Goal: Task Accomplishment & Management: Use online tool/utility

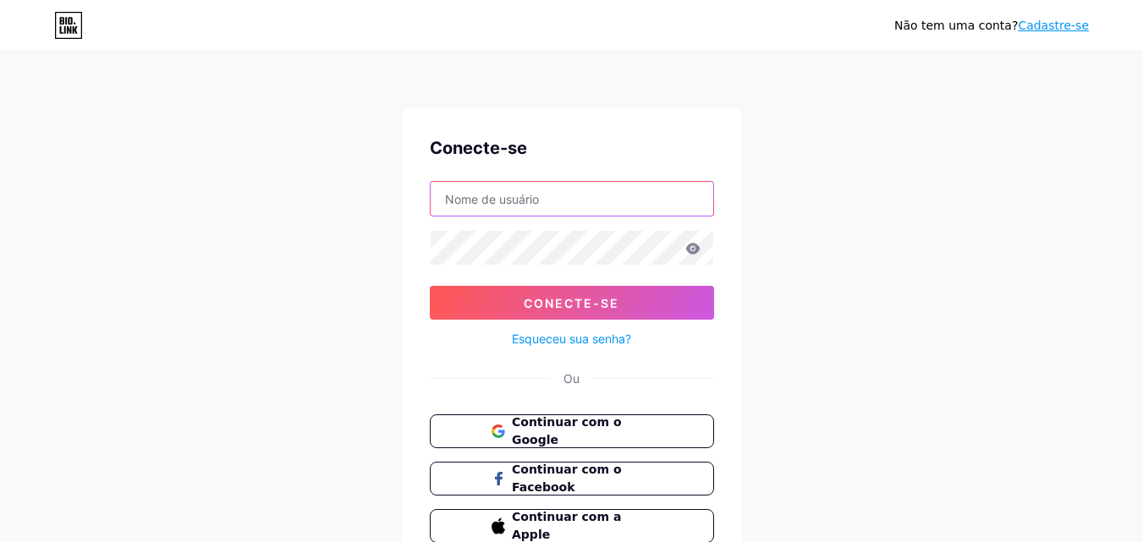
type input "crieiconvites"
click at [523, 201] on input "crieiconvites" at bounding box center [572, 199] width 282 height 34
drag, startPoint x: 523, startPoint y: 201, endPoint x: 359, endPoint y: 200, distance: 163.2
click at [359, 200] on div "Não tem uma conta? Cadastre-se Conecte-se crieiconvites Conecte-se Esqueceu sua…" at bounding box center [571, 312] width 1143 height 624
type input "faloudiva"
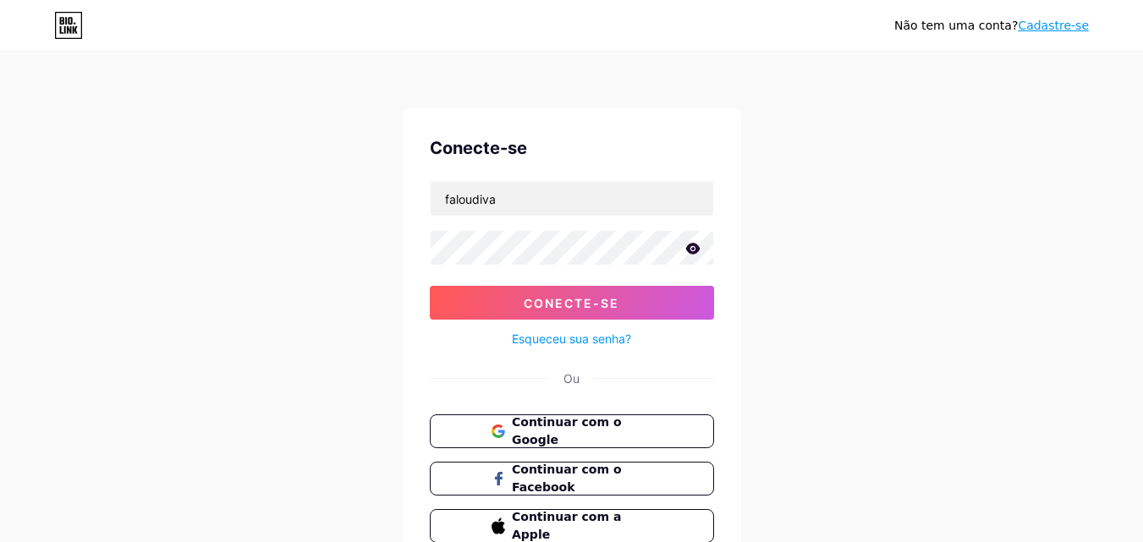
click at [687, 248] on icon at bounding box center [692, 248] width 14 height 11
click at [627, 283] on form "faloudiva Conecte-se Esqueceu sua senha?" at bounding box center [572, 265] width 284 height 168
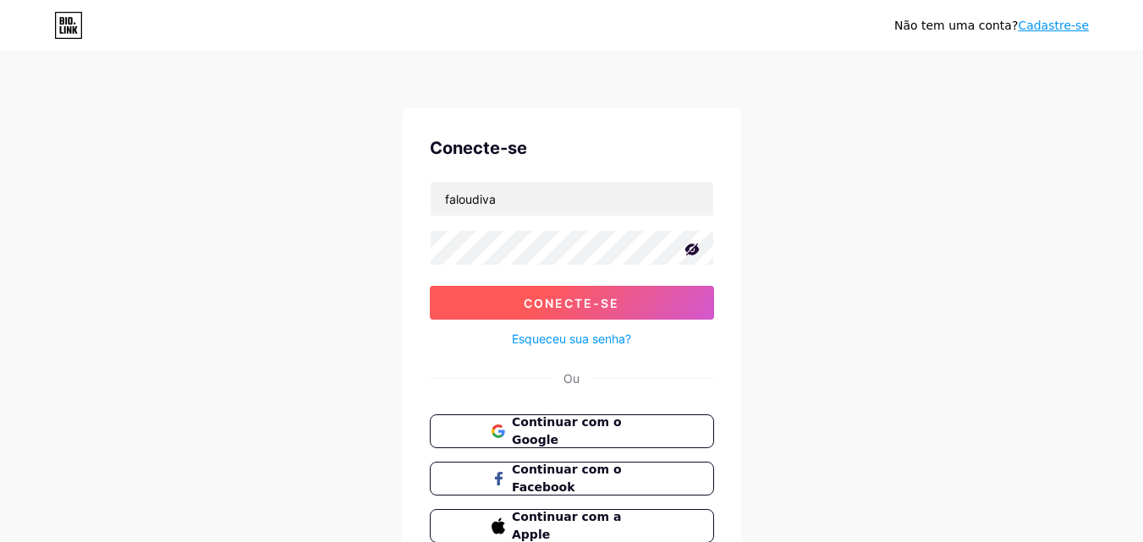
click at [625, 300] on button "Conecte-se" at bounding box center [572, 303] width 284 height 34
click at [897, 239] on div "Não tem uma conta? Cadastre-se Conecte-se faloudiva Conecte-se Esqueceu sua sen…" at bounding box center [571, 312] width 1143 height 624
click at [683, 314] on button "Conecte-se" at bounding box center [572, 303] width 284 height 34
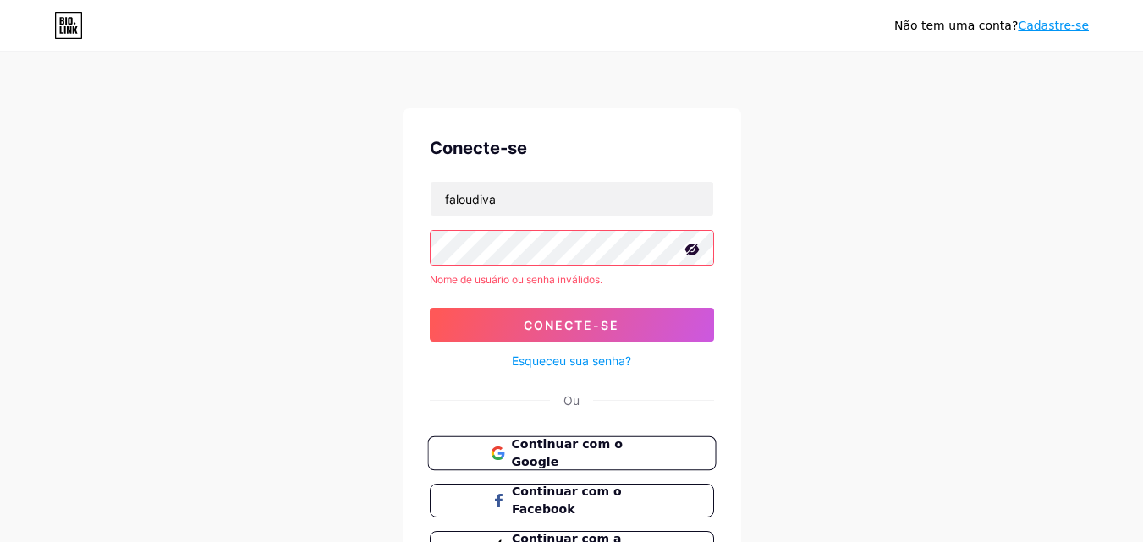
click at [617, 464] on button "Continuar com o Google" at bounding box center [571, 453] width 288 height 35
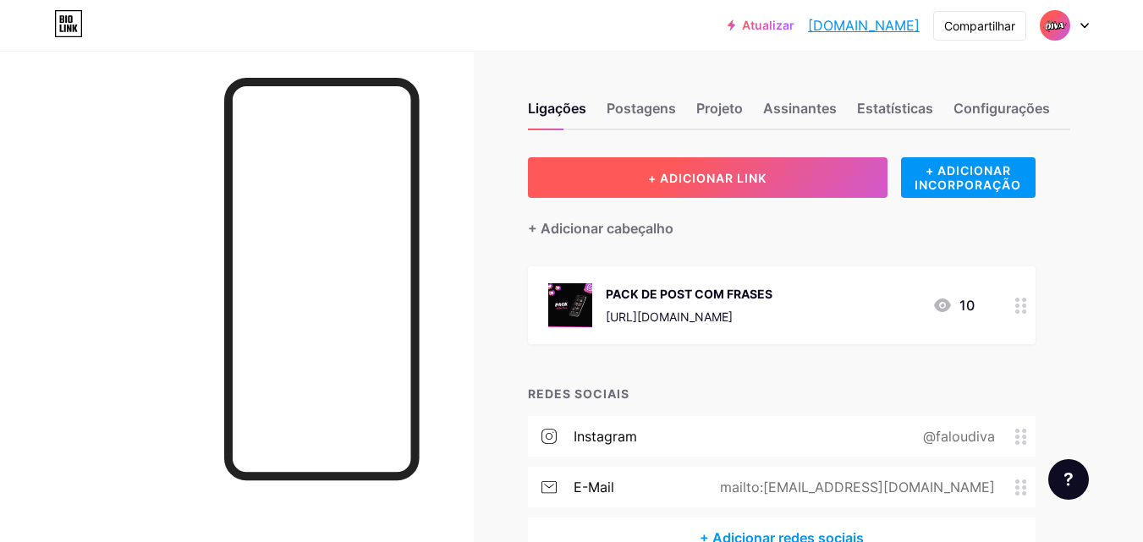
click at [677, 174] on font "+ ADICIONAR LINK" at bounding box center [707, 178] width 118 height 14
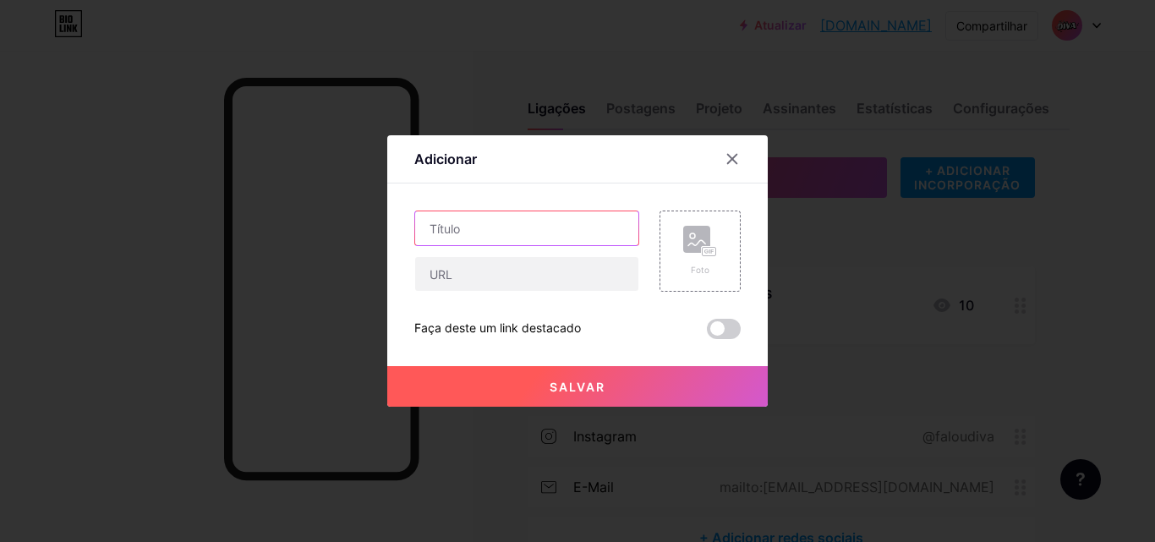
click at [524, 235] on input "text" at bounding box center [526, 228] width 223 height 34
type input "APP de filmes-séries"
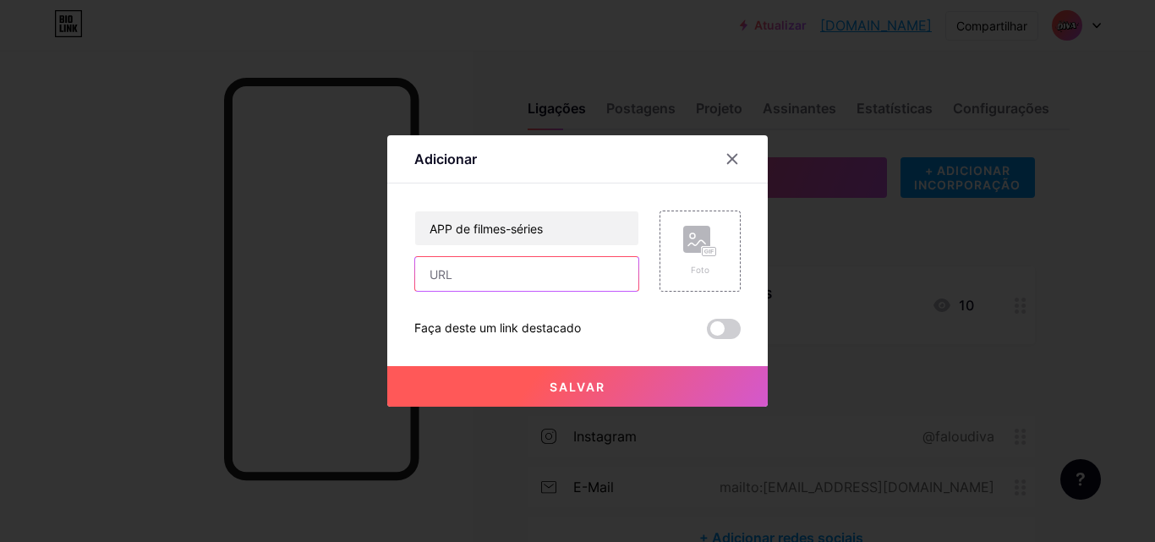
click at [508, 271] on input "text" at bounding box center [526, 274] width 223 height 34
drag, startPoint x: 508, startPoint y: 271, endPoint x: 461, endPoint y: 269, distance: 47.4
click at [461, 269] on input "text" at bounding box center [526, 274] width 223 height 34
drag, startPoint x: 461, startPoint y: 269, endPoint x: 430, endPoint y: 280, distance: 33.2
click at [430, 282] on input "text" at bounding box center [526, 274] width 223 height 34
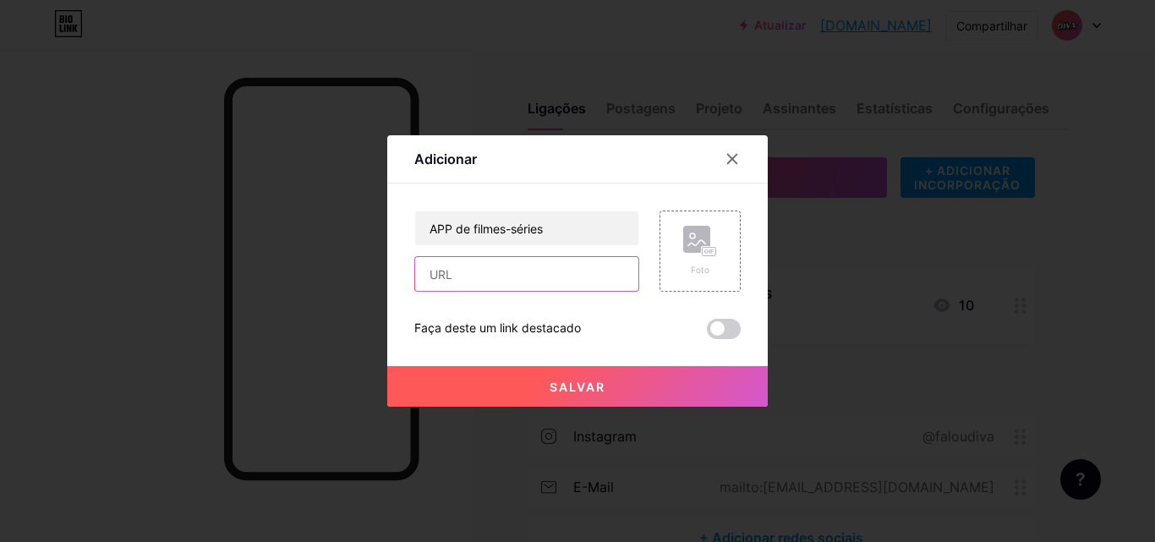
paste input "[URL][DOMAIN_NAME]"
type input "[URL][DOMAIN_NAME]"
click at [692, 262] on div "Foto" at bounding box center [700, 251] width 34 height 51
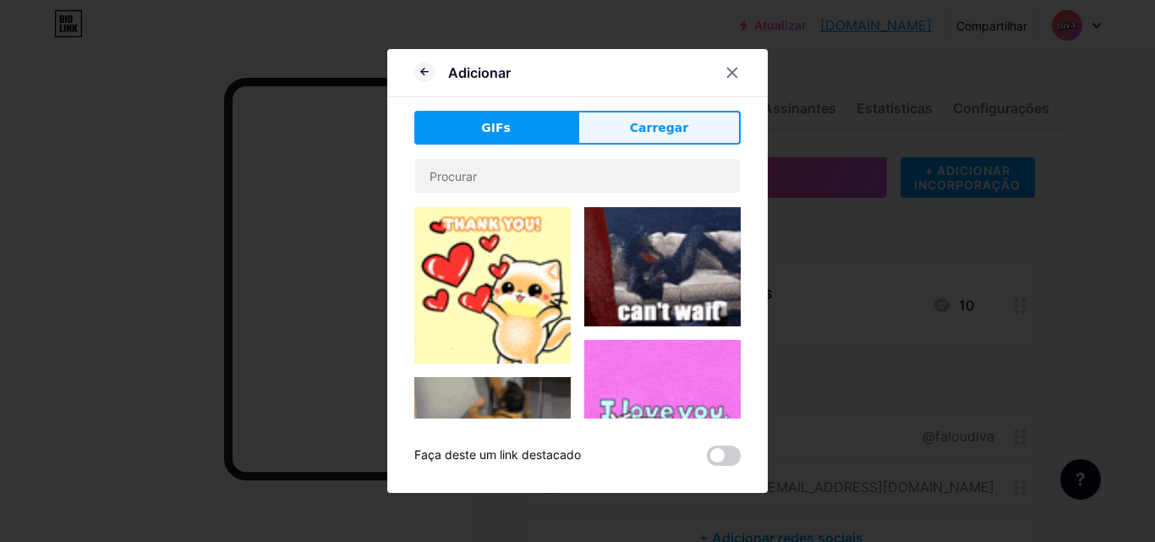
click at [674, 123] on font "Carregar" at bounding box center [659, 128] width 58 height 14
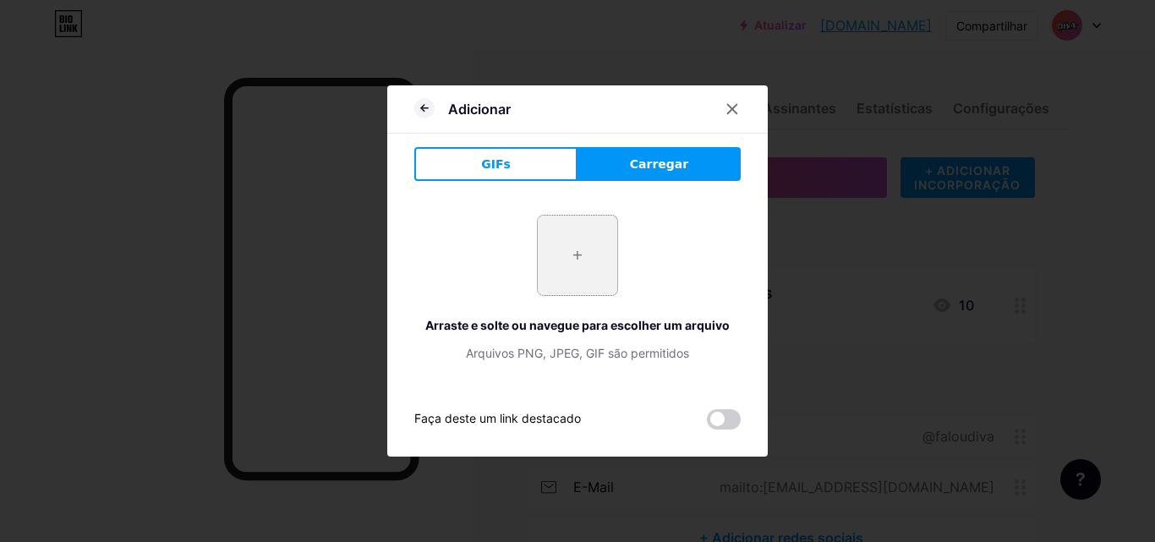
click at [579, 264] on input "file" at bounding box center [578, 256] width 80 height 80
type input "C:\fakepath\388905_318348.webp"
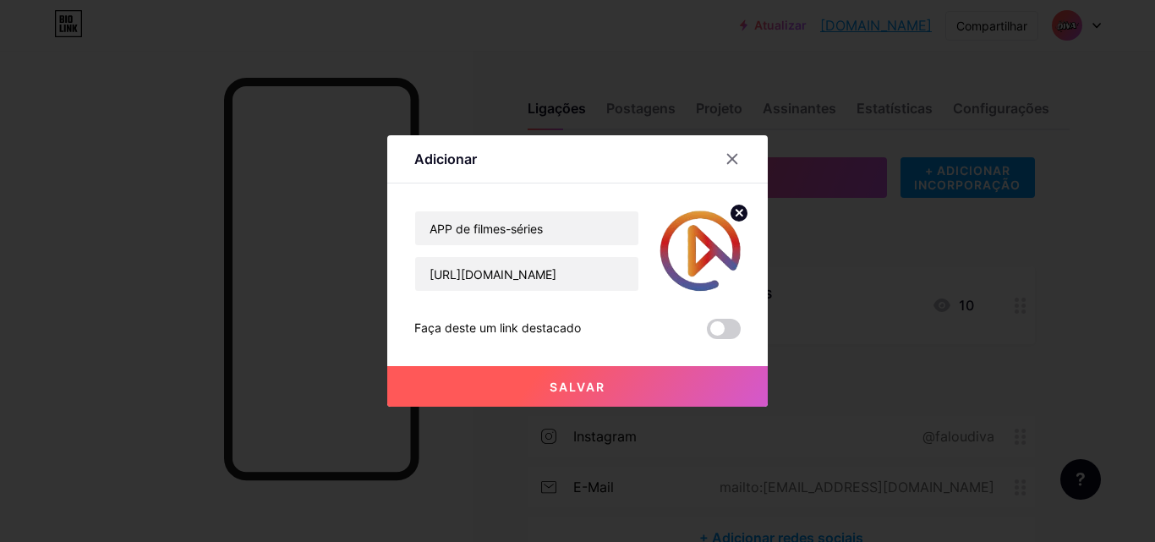
click at [628, 387] on button "Salvar" at bounding box center [577, 386] width 381 height 41
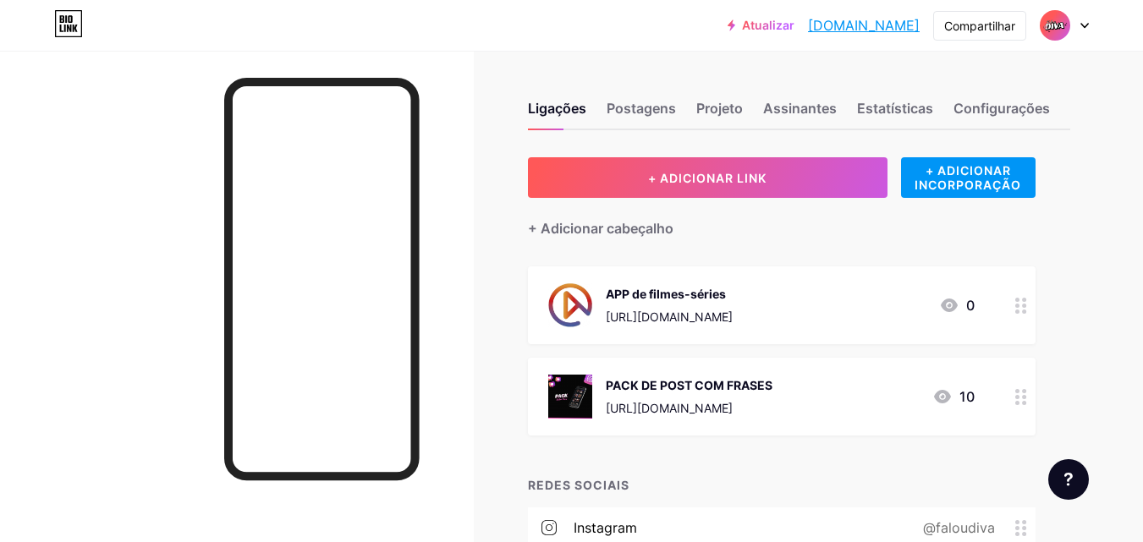
drag, startPoint x: 815, startPoint y: 409, endPoint x: 861, endPoint y: 308, distance: 110.9
click at [788, 288] on span "APP de filmes-séries [URL][DOMAIN_NAME] 0 PACK DE POST COM FRASES [URL][DOMAIN_…" at bounding box center [781, 350] width 507 height 169
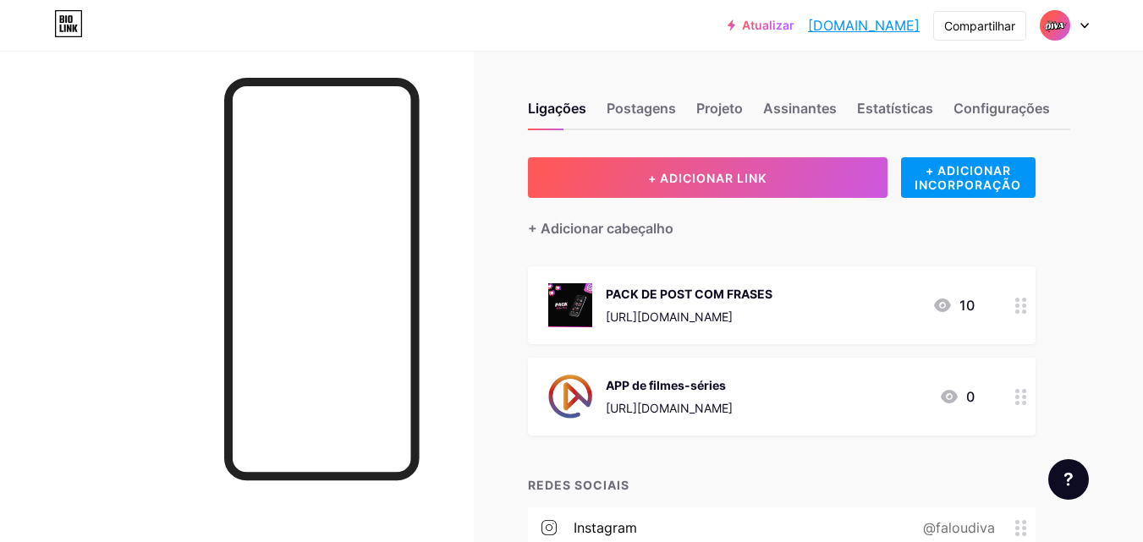
click at [1086, 377] on div "Ligações Postagens Projeto Assinantes Estatísticas Configurações + ADICIONAR LI…" at bounding box center [570, 392] width 1141 height 683
click at [985, 22] on font "Compartilhar" at bounding box center [979, 26] width 71 height 14
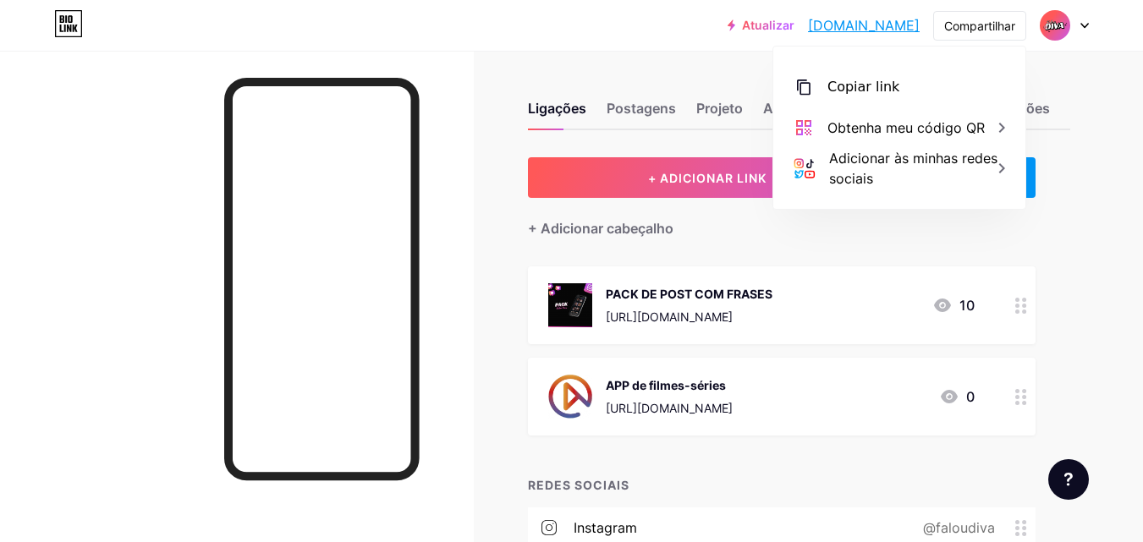
click at [1092, 108] on div "Ligações Postagens Projeto Assinantes Estatísticas Configurações + ADICIONAR LI…" at bounding box center [570, 392] width 1141 height 683
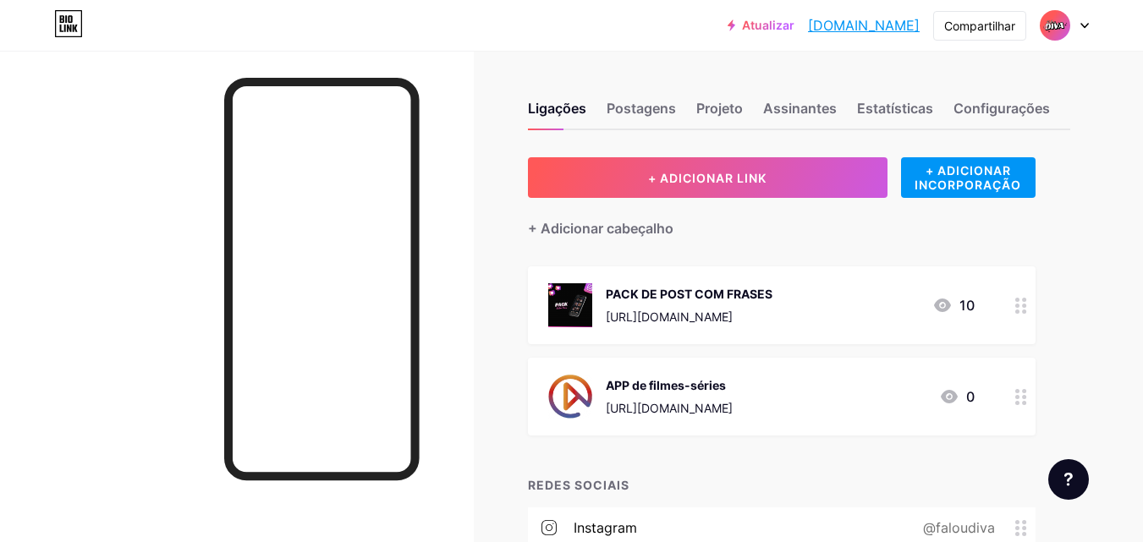
click at [869, 29] on font "[DOMAIN_NAME]" at bounding box center [864, 25] width 112 height 17
